Goal: Find specific page/section: Find specific page/section

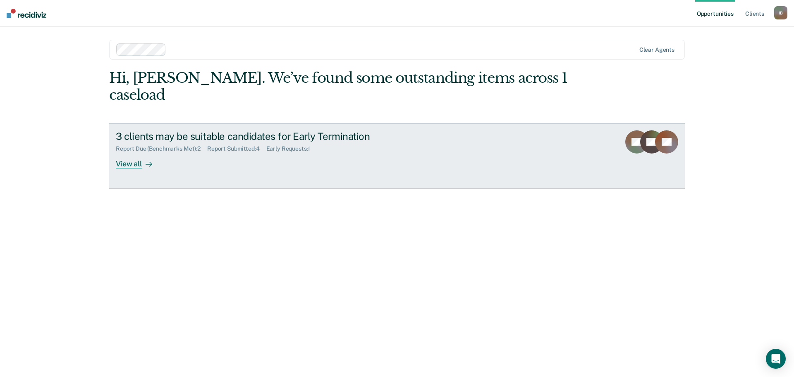
click at [139, 152] on div "View all" at bounding box center [139, 160] width 46 height 16
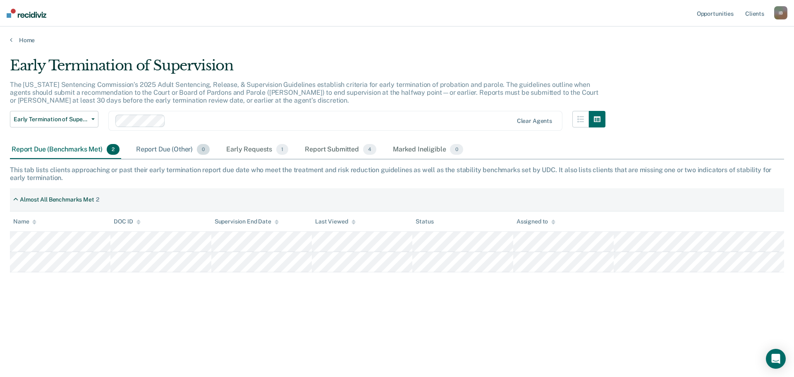
click at [158, 151] on div "Report Due (Other) 0" at bounding box center [172, 150] width 77 height 18
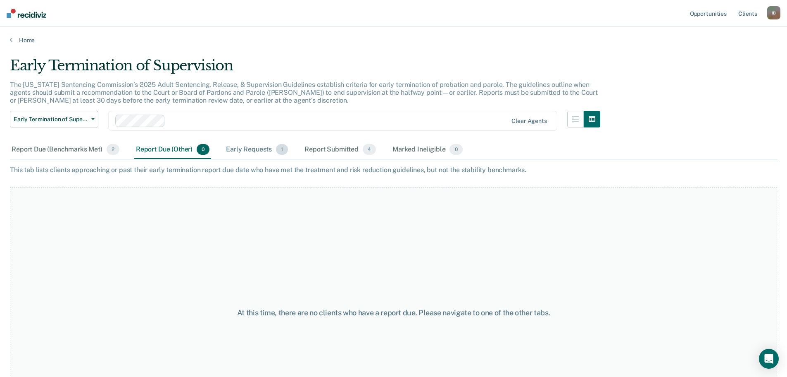
click at [260, 148] on div "Early Requests 1" at bounding box center [256, 150] width 65 height 18
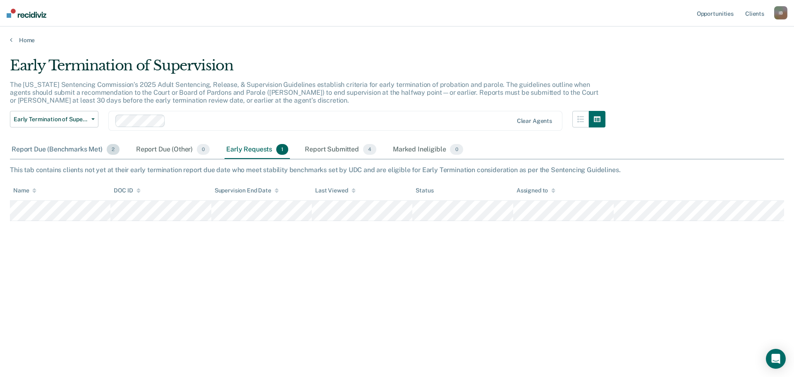
click at [79, 150] on div "Report Due (Benchmarks Met) 2" at bounding box center [65, 150] width 111 height 18
